Goal: Information Seeking & Learning: Learn about a topic

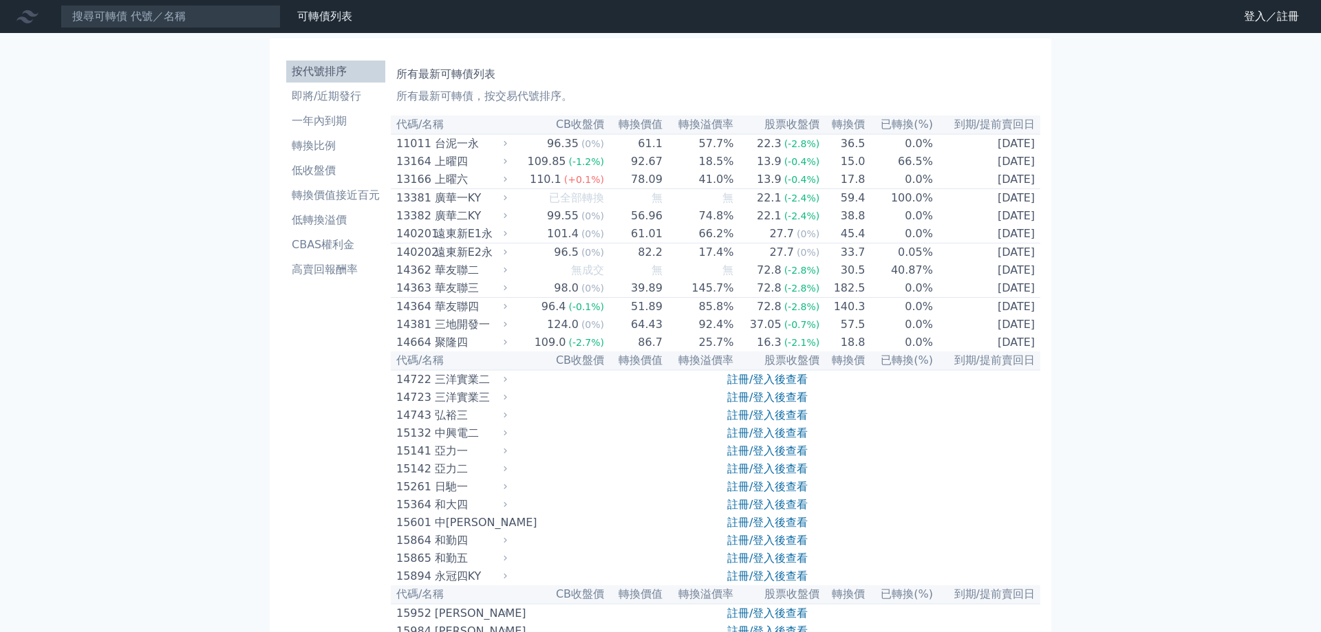
click at [162, 31] on nav "可轉債列表 財務數據 可轉債列表 財務數據 登入／註冊 登入／註冊" at bounding box center [660, 16] width 1321 height 33
click at [160, 22] on input at bounding box center [171, 16] width 220 height 23
paste input "歐買尬"
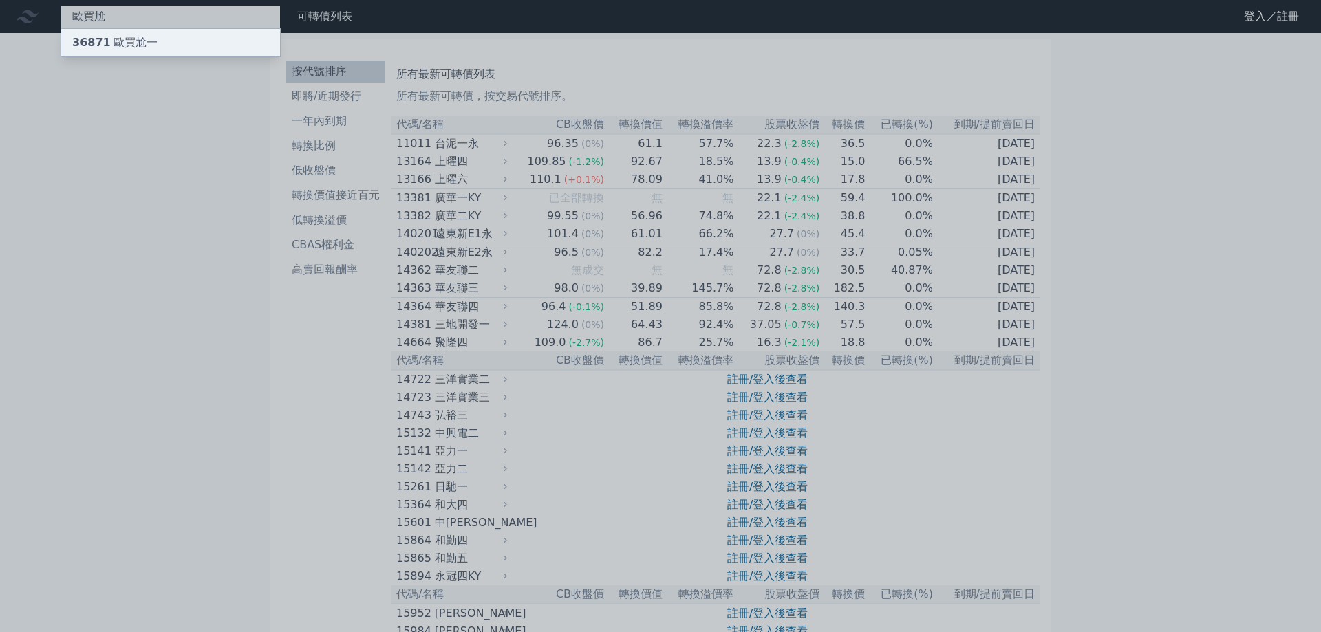
type input "歐買尬"
click at [147, 39] on div "36871 歐買尬一" at bounding box center [114, 42] width 85 height 17
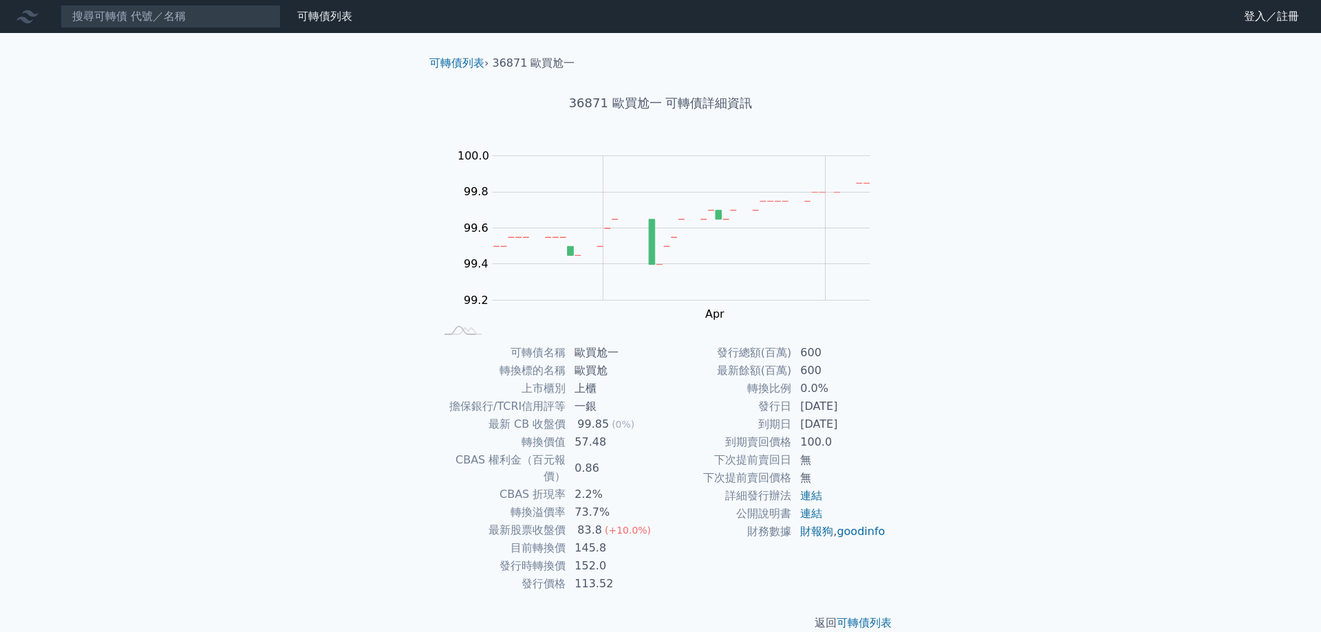
click at [852, 415] on td "[DATE]" at bounding box center [839, 407] width 94 height 18
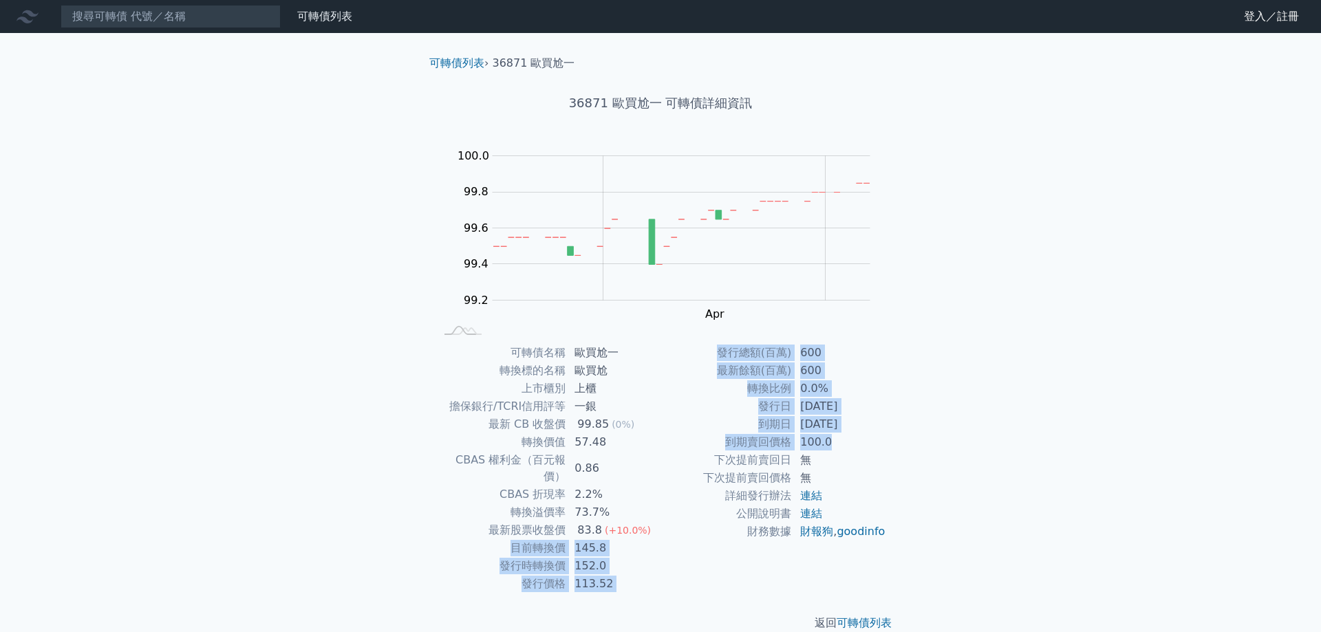
drag, startPoint x: 864, startPoint y: 438, endPoint x: 486, endPoint y: 524, distance: 387.4
click at [486, 524] on div "可轉債名稱 歐買尬一 轉換標的名稱 歐買尬 上市櫃別 上櫃 擔保銀行/TCRI信用評等 一銀 最新 CB 收盤價 99.85 (0%) 轉換價值 57.48 …" at bounding box center [660, 468] width 484 height 249
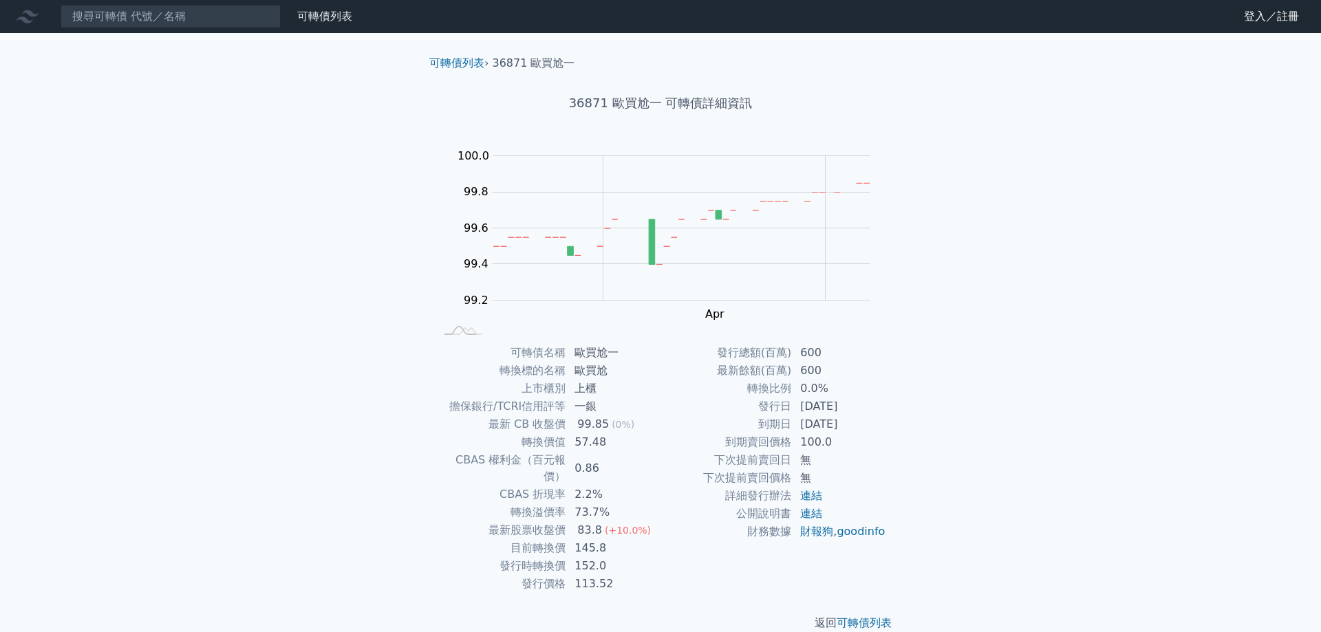
click at [943, 369] on div "可轉債列表 財務數據 可轉債列表 財務數據 登入／註冊 登入／註冊 可轉債列表 › 36871 歐買尬一 36871 歐買尬一 可轉債詳細資訊 Zoom Ou…" at bounding box center [660, 327] width 1321 height 654
